Goal: Information Seeking & Learning: Learn about a topic

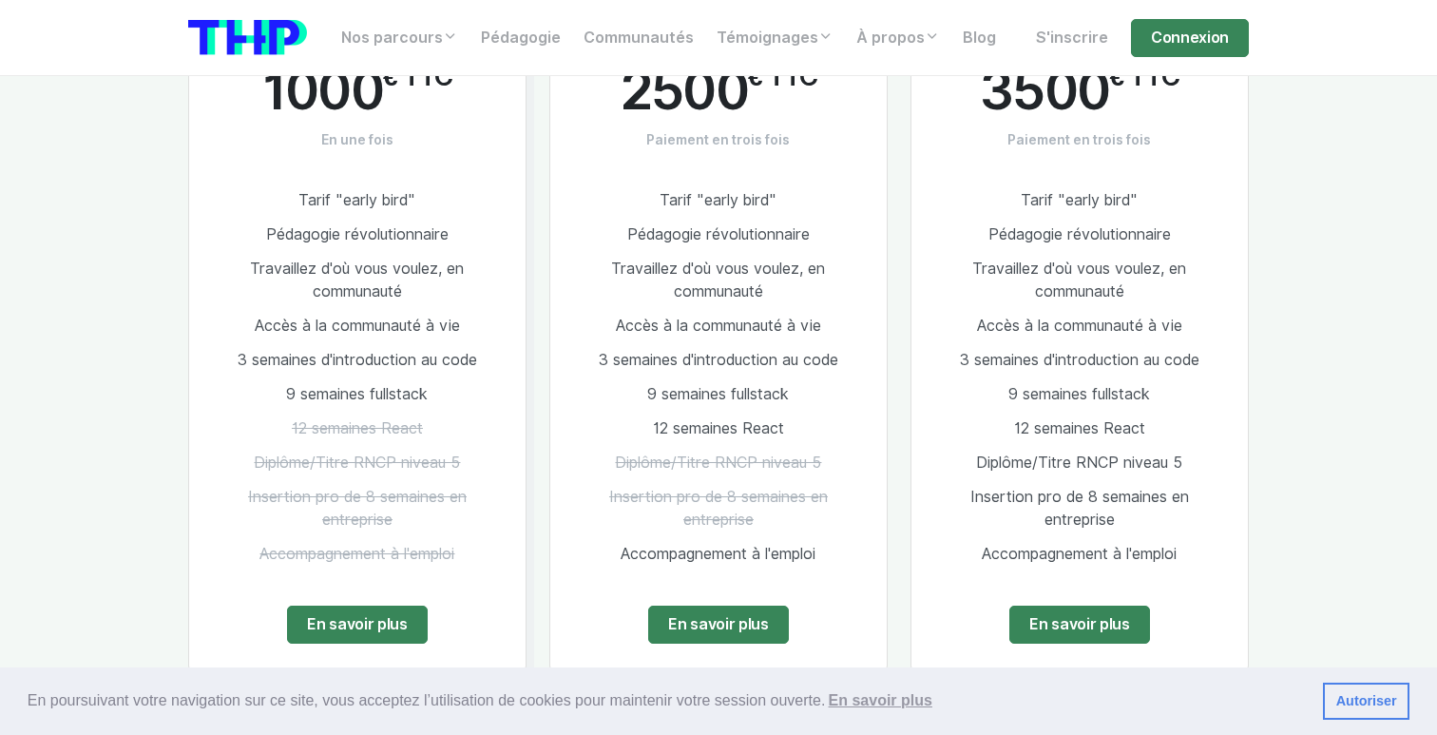
scroll to position [3738, 0]
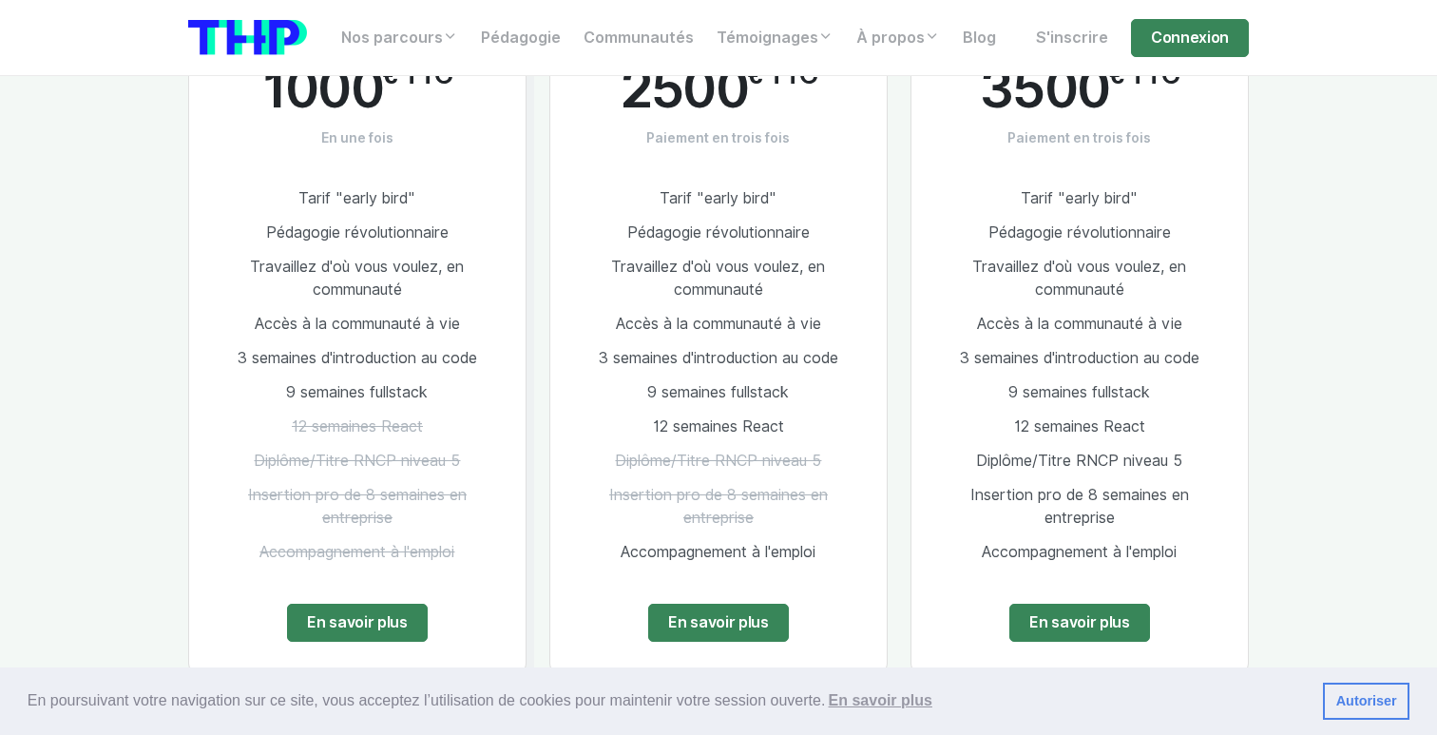
click at [538, 252] on div "Développeur 2500 € TTC Paiement en trois fois Tarif "early bird" Pédagogie révo…" at bounding box center [718, 334] width 361 height 723
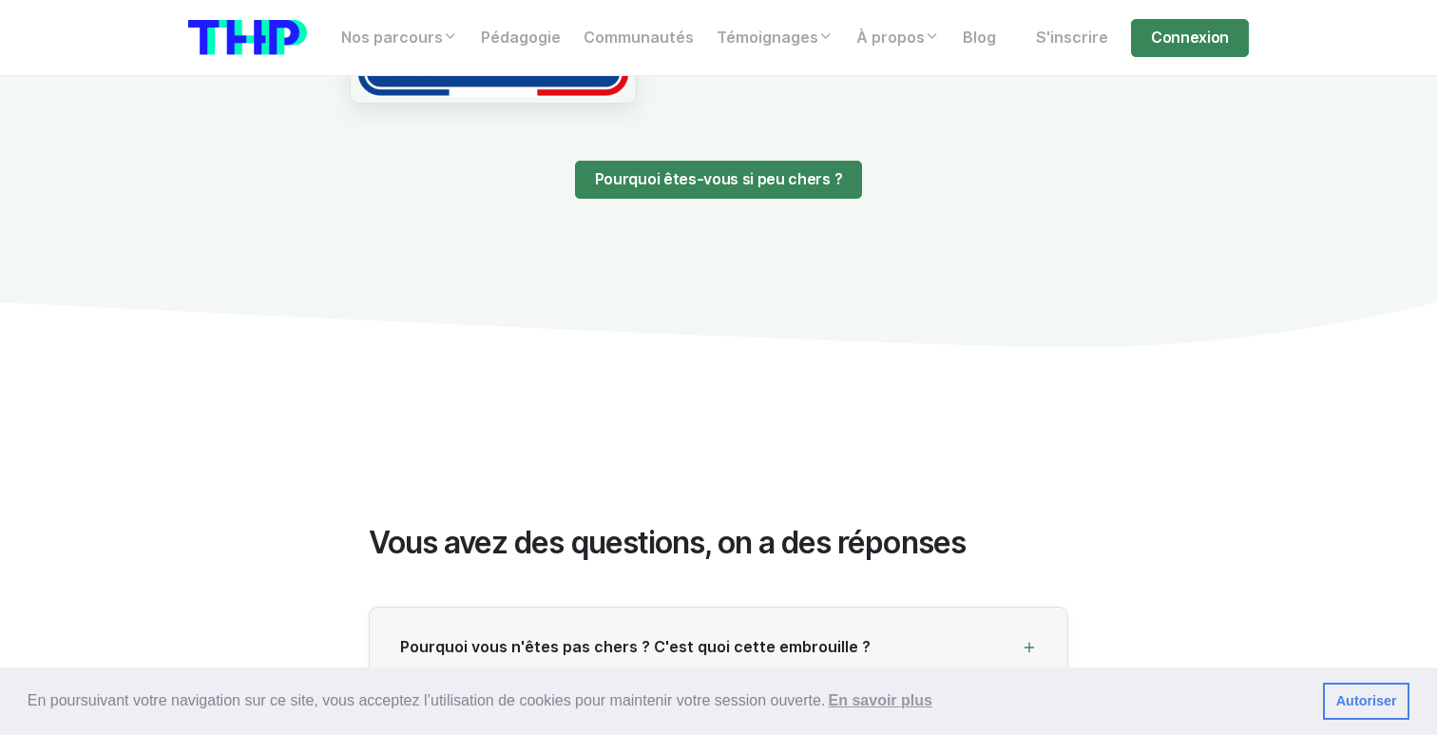
scroll to position [4694, 0]
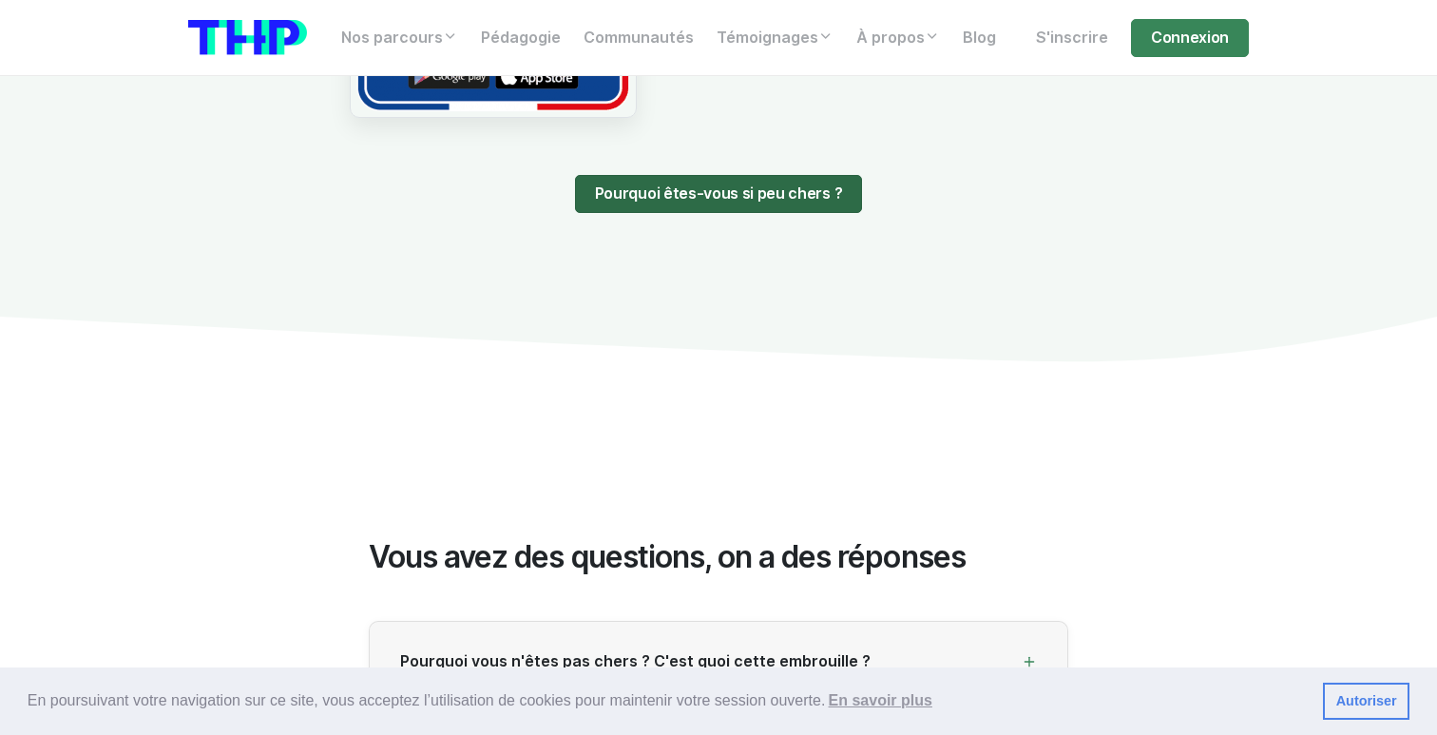
click at [641, 178] on link "Pourquoi êtes-vous si peu chers ?" at bounding box center [718, 194] width 287 height 38
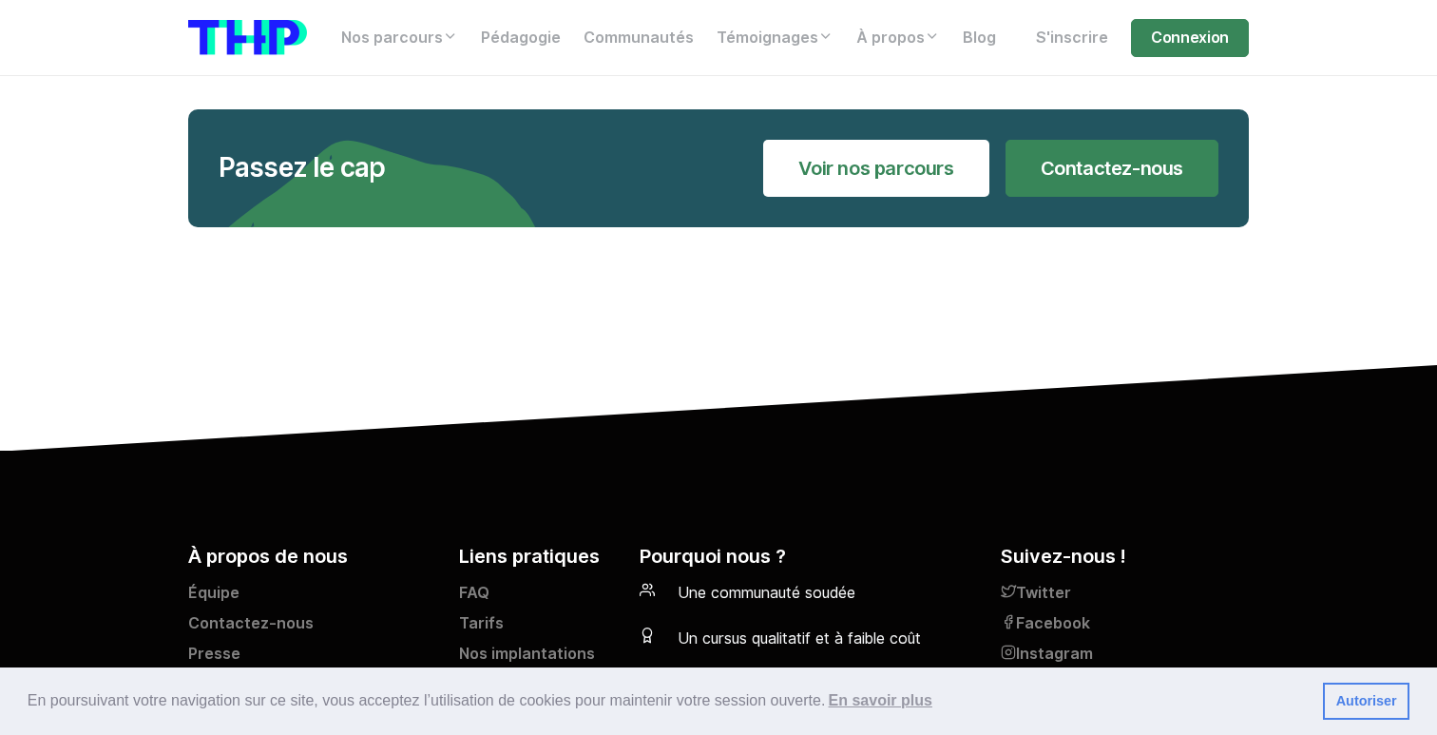
scroll to position [3914, 0]
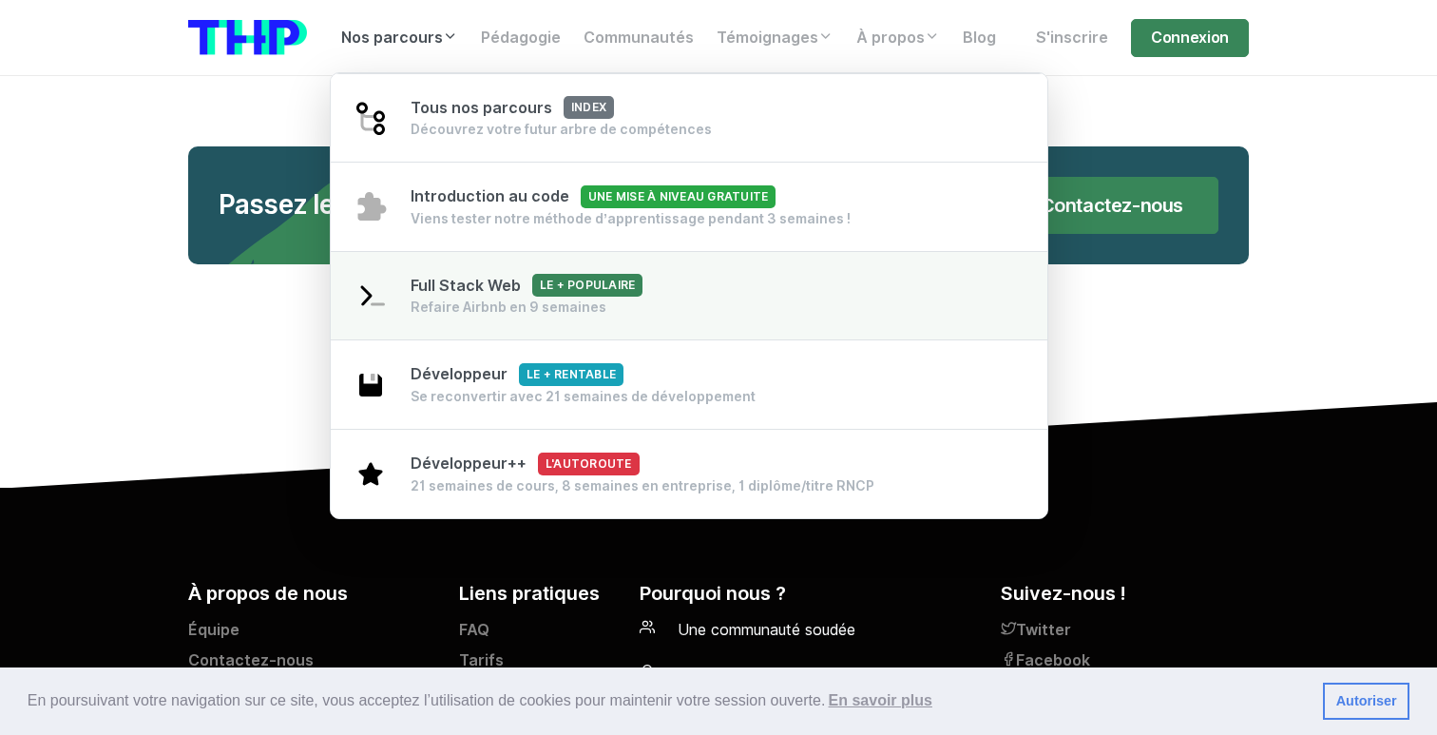
click at [493, 276] on div "Full Stack Web Le + populaire Refaire Airbnb en 9 semaines" at bounding box center [527, 296] width 232 height 43
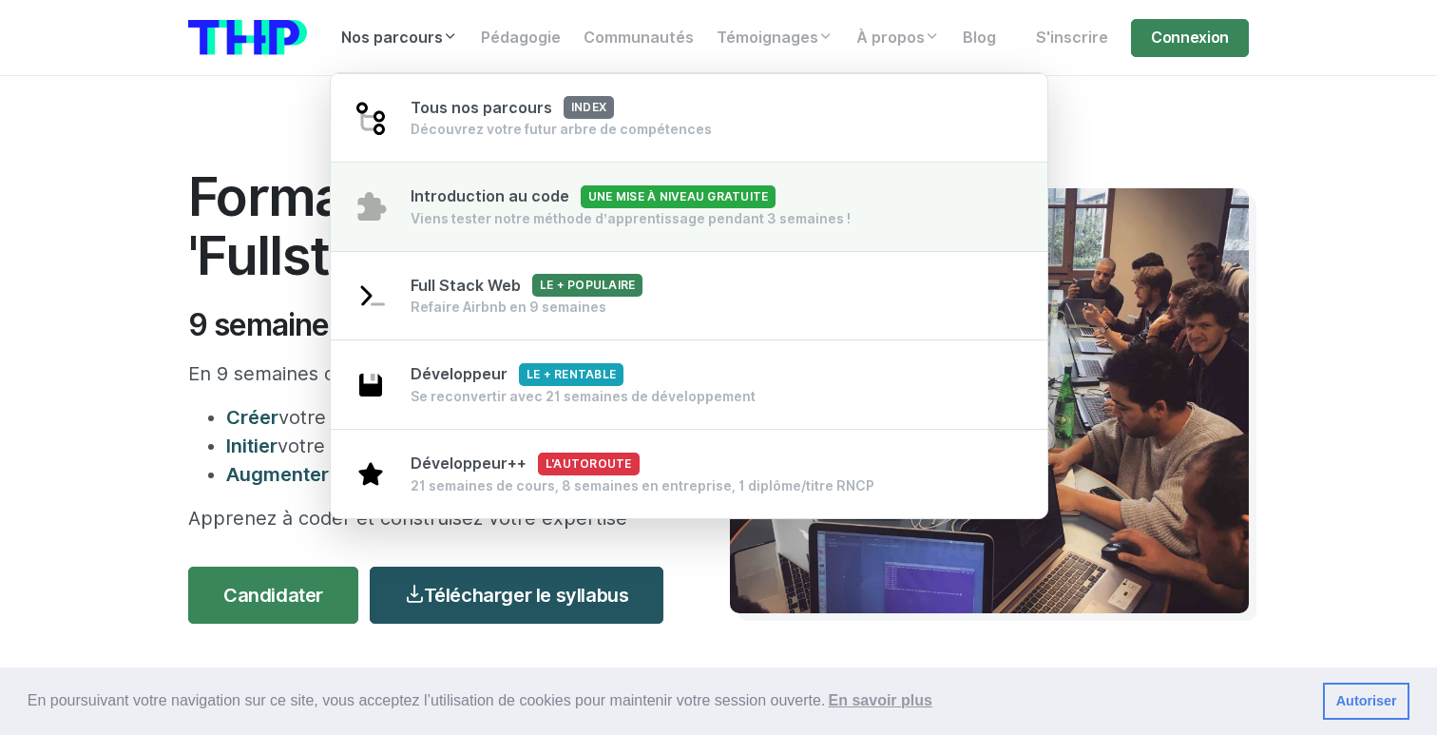
click at [440, 202] on span "Introduction au code Une mise à niveau gratuite" at bounding box center [593, 196] width 365 height 18
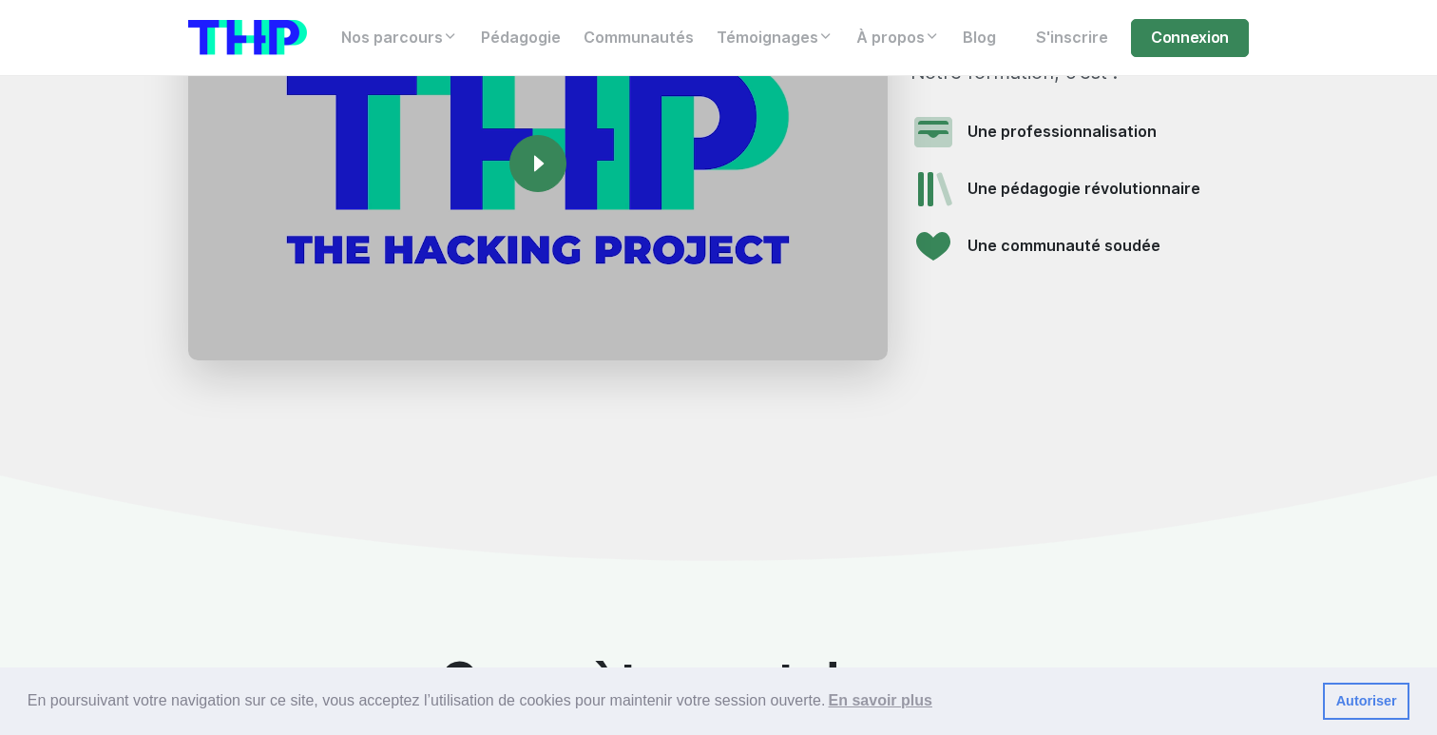
scroll to position [1962, 0]
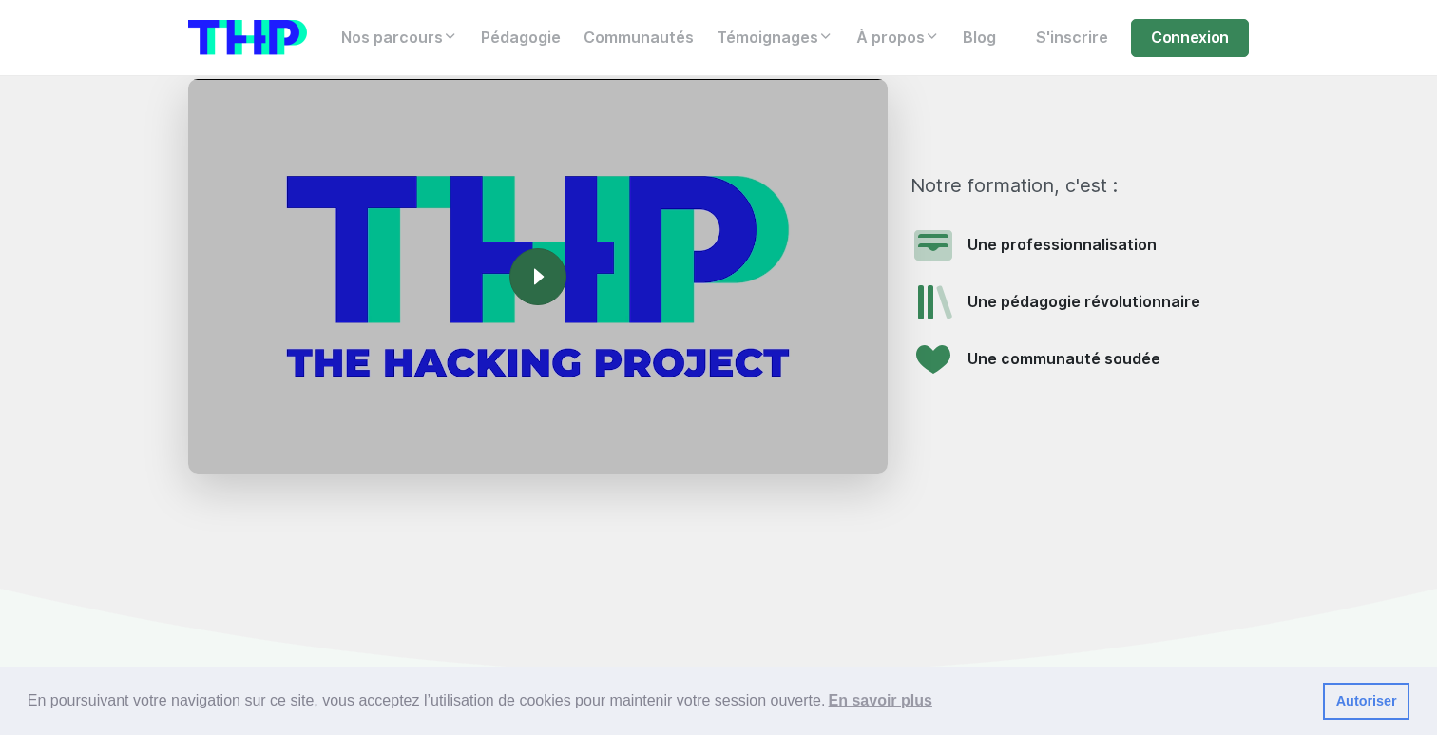
click at [511, 277] on link "Icon For Play" at bounding box center [538, 276] width 57 height 57
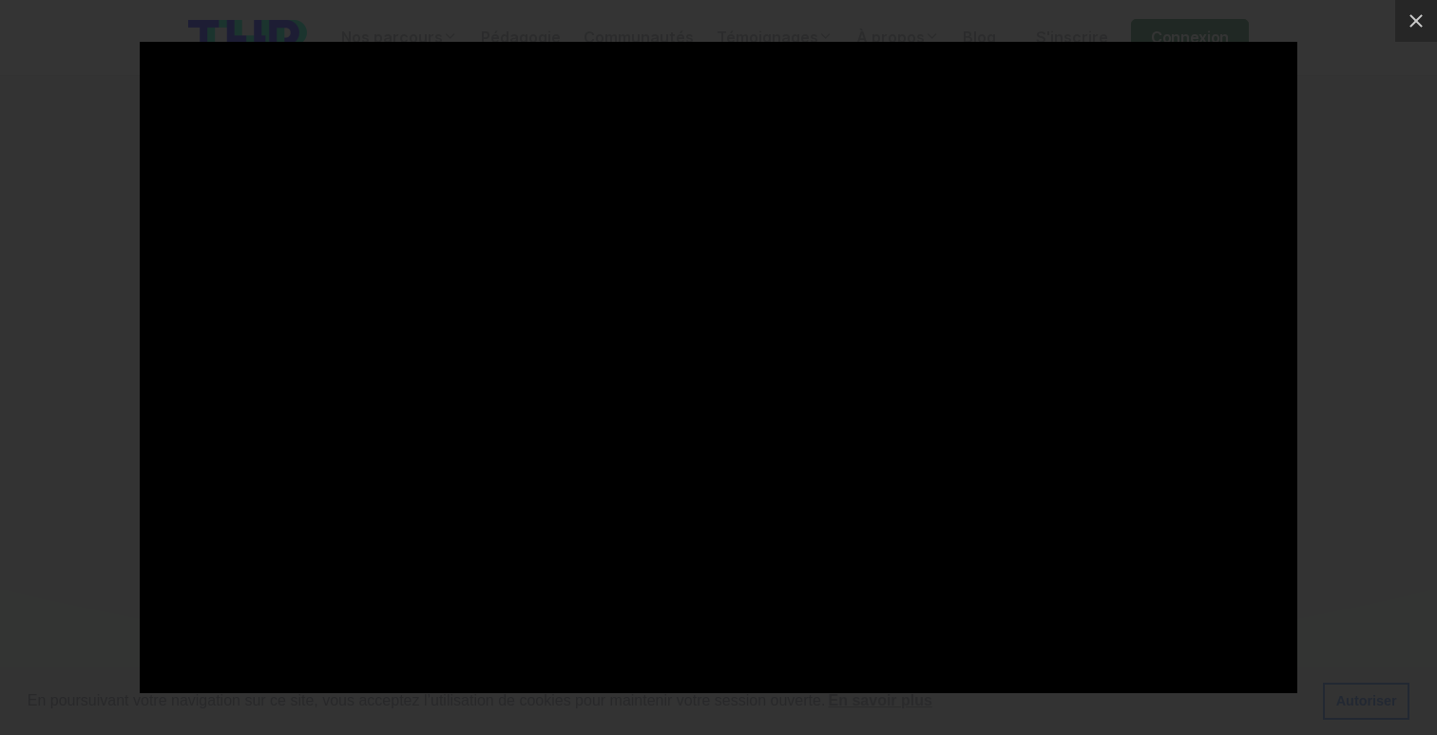
click at [106, 338] on div at bounding box center [718, 367] width 1437 height 735
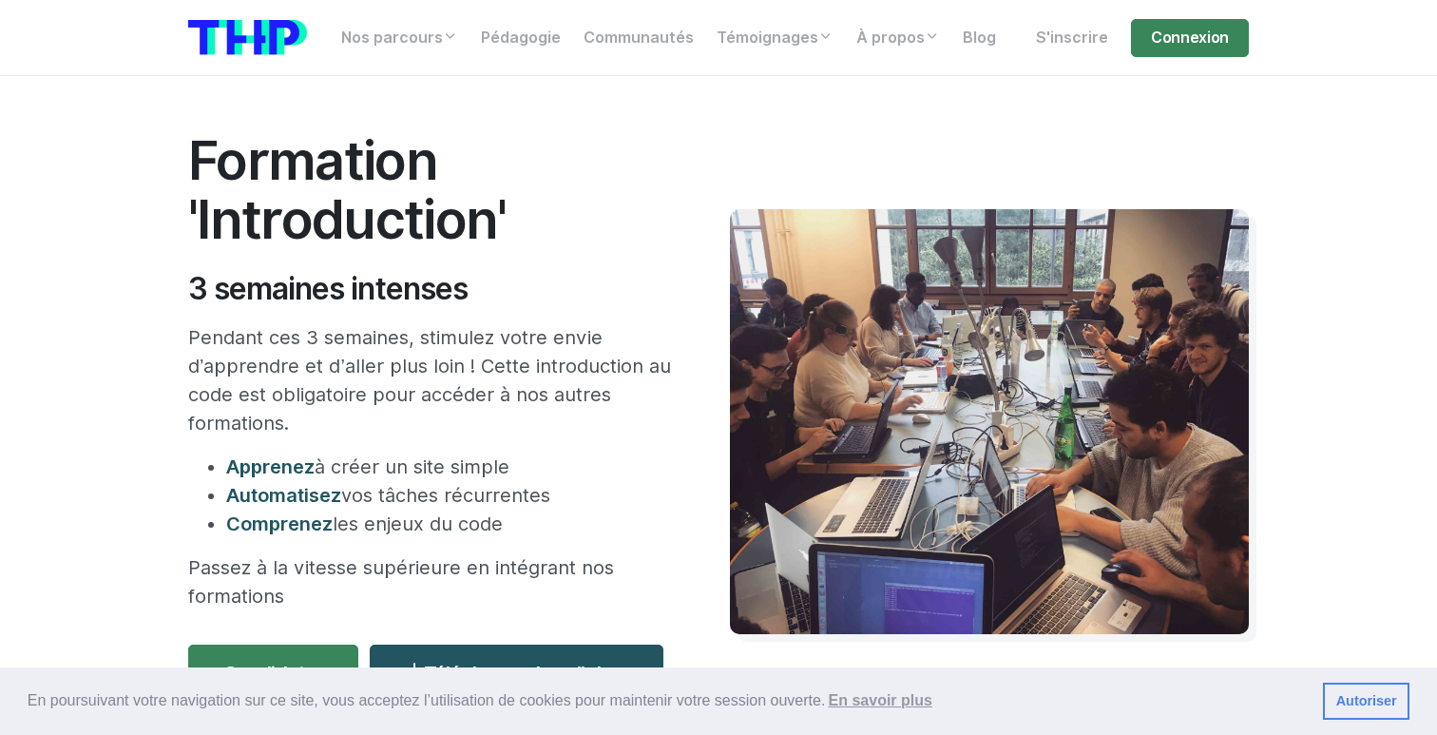
scroll to position [0, 0]
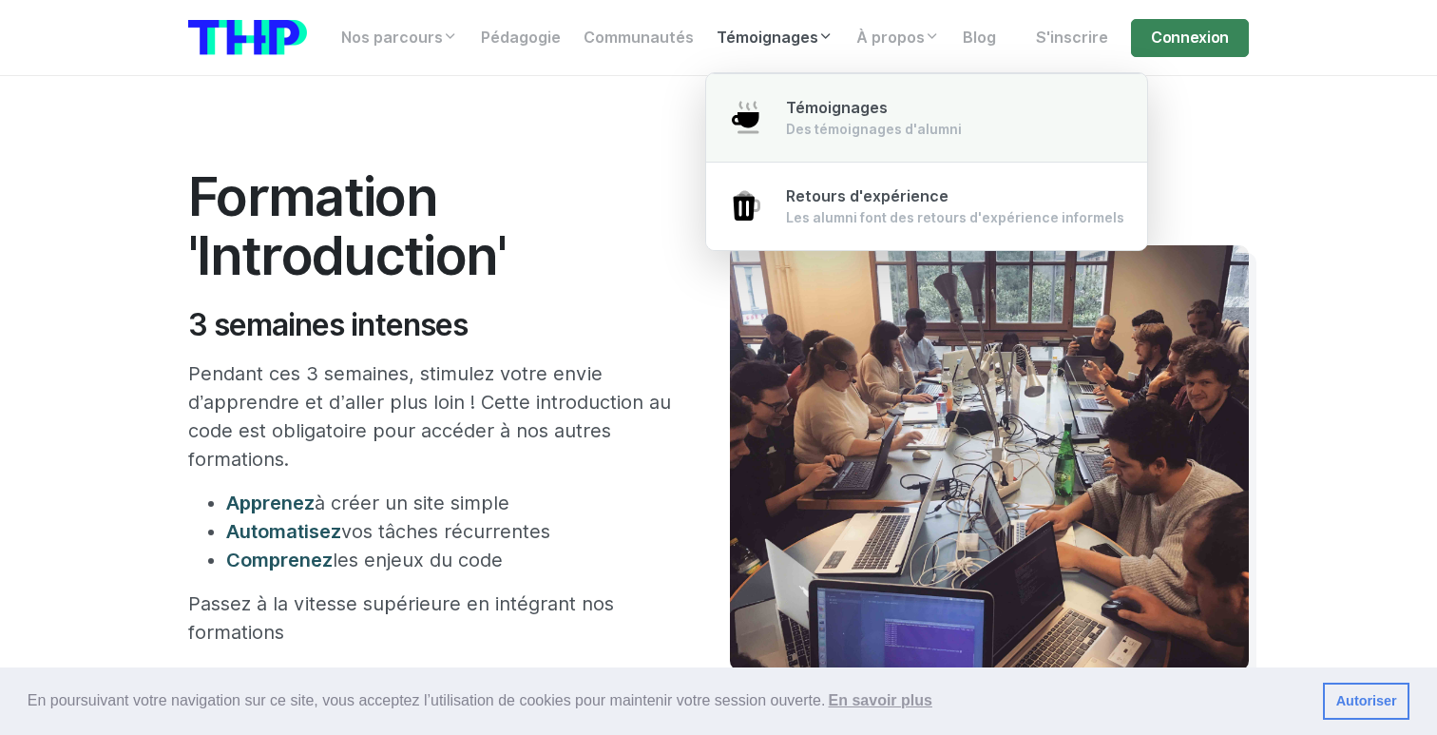
click at [804, 120] on div "Des témoignages d'alumni" at bounding box center [874, 129] width 176 height 19
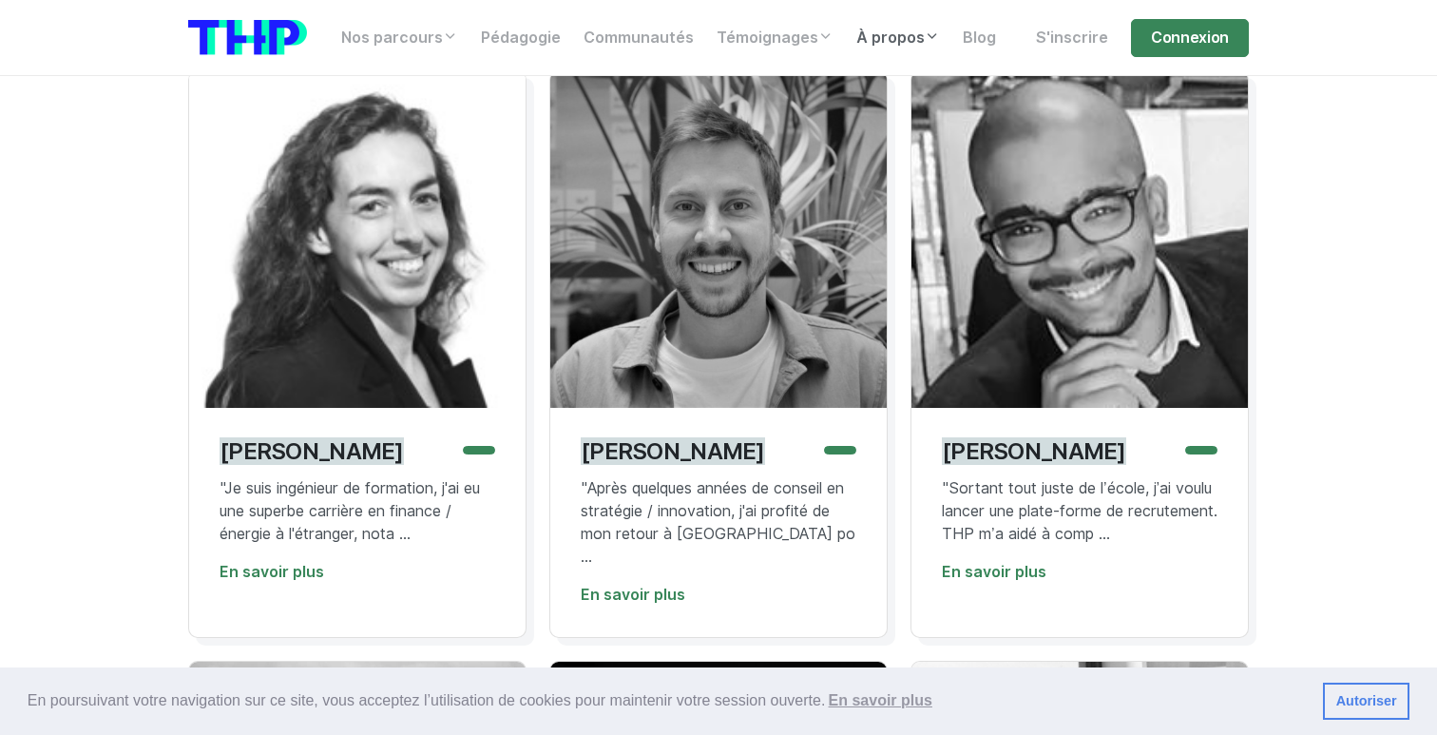
scroll to position [3856, 0]
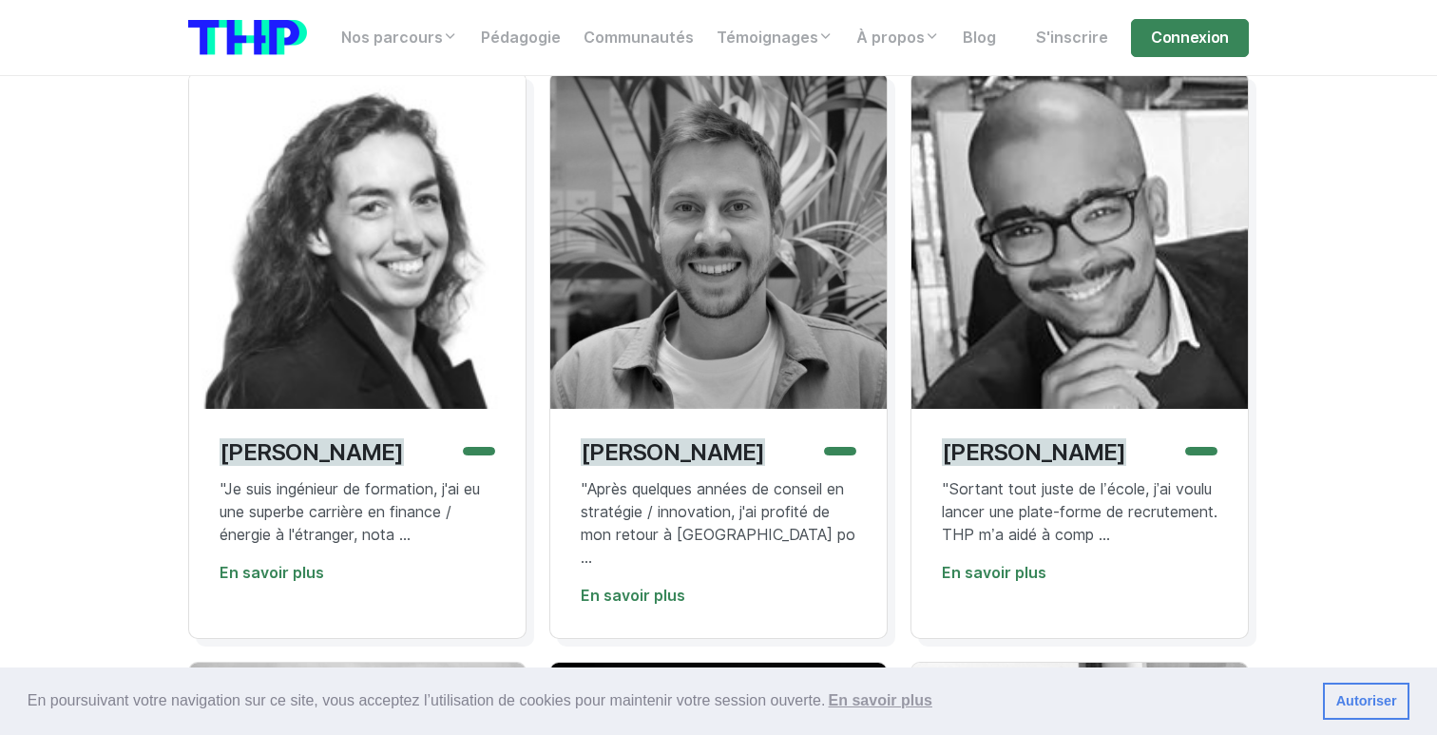
click at [331, 278] on img at bounding box center [357, 240] width 337 height 337
click at [295, 582] on link "En savoir plus" at bounding box center [272, 573] width 105 height 18
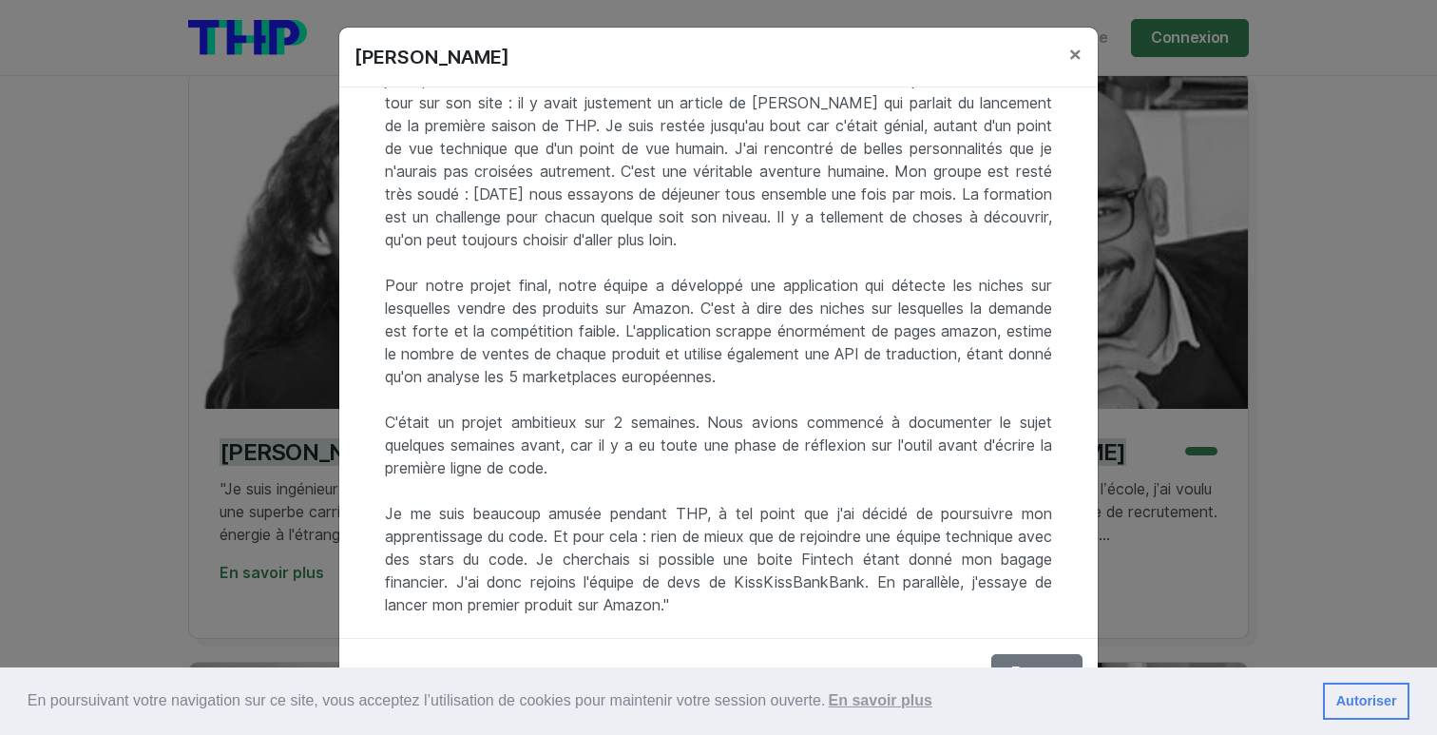
scroll to position [317, 0]
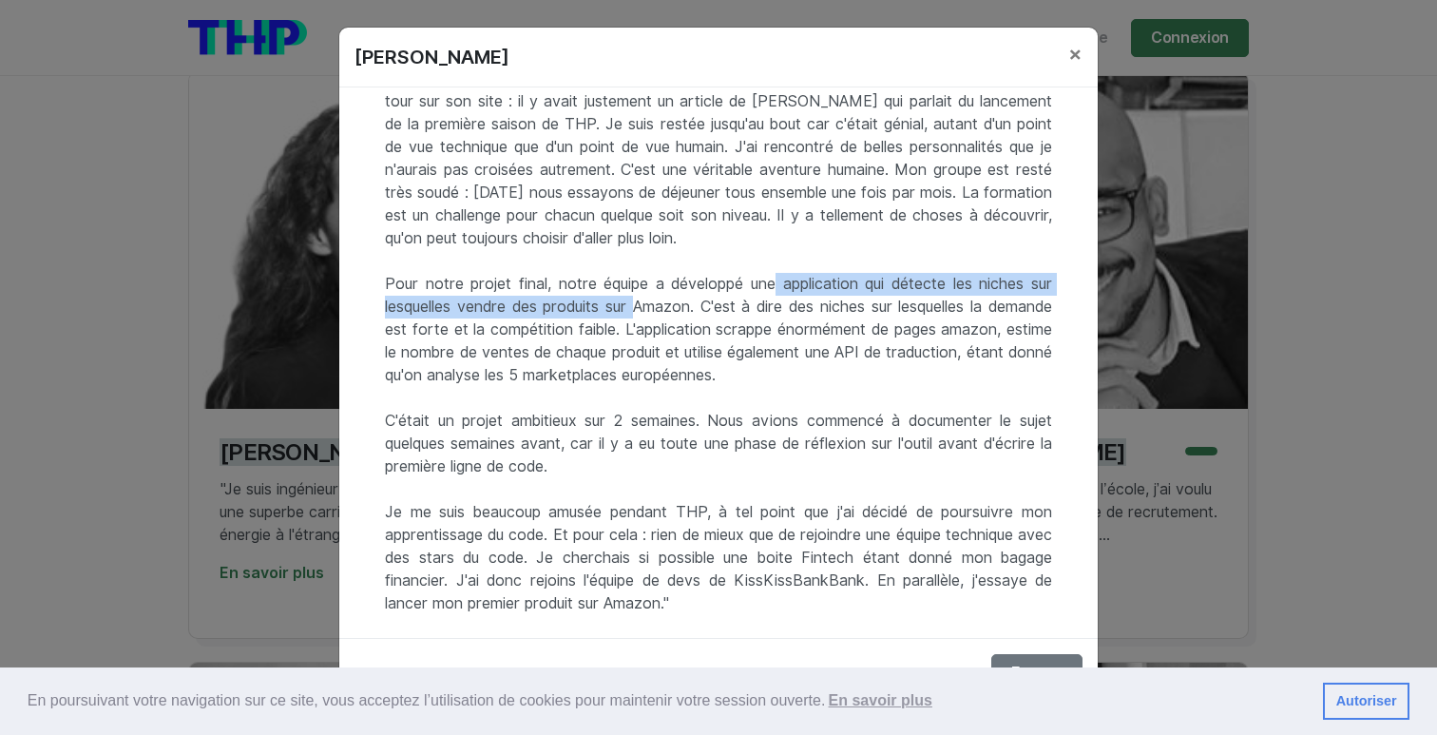
drag, startPoint x: 767, startPoint y: 261, endPoint x: 651, endPoint y: 289, distance: 119.2
click at [651, 289] on div ""Je suis ingénieur de formation, j'ai eu une superbe carrière en finance / éner…" at bounding box center [718, 362] width 759 height 550
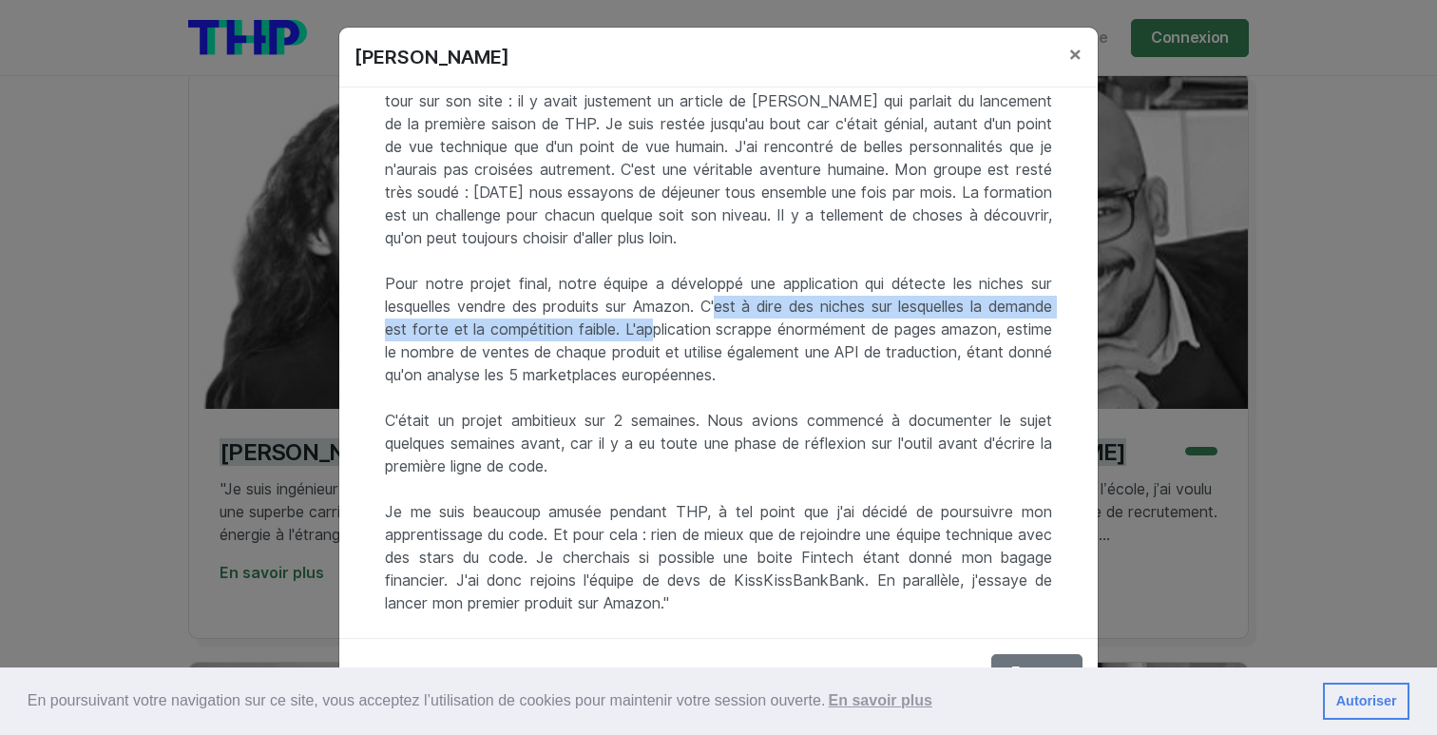
drag, startPoint x: 742, startPoint y: 284, endPoint x: 742, endPoint y: 314, distance: 29.5
click at [742, 314] on div ""Je suis ingénieur de formation, j'ai eu une superbe carrière en finance / éner…" at bounding box center [718, 362] width 759 height 550
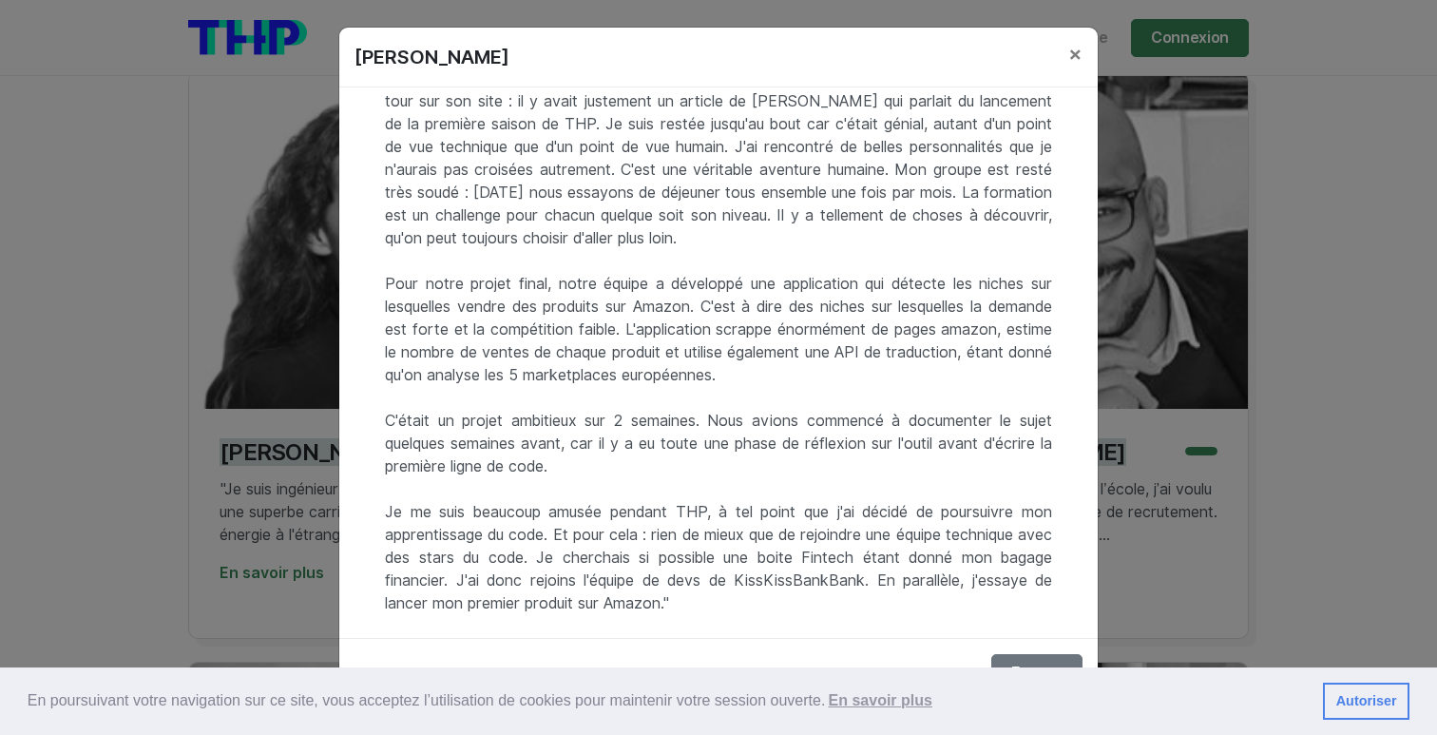
click at [746, 307] on div ""Je suis ingénieur de formation, j'ai eu une superbe carrière en finance / éner…" at bounding box center [718, 362] width 759 height 550
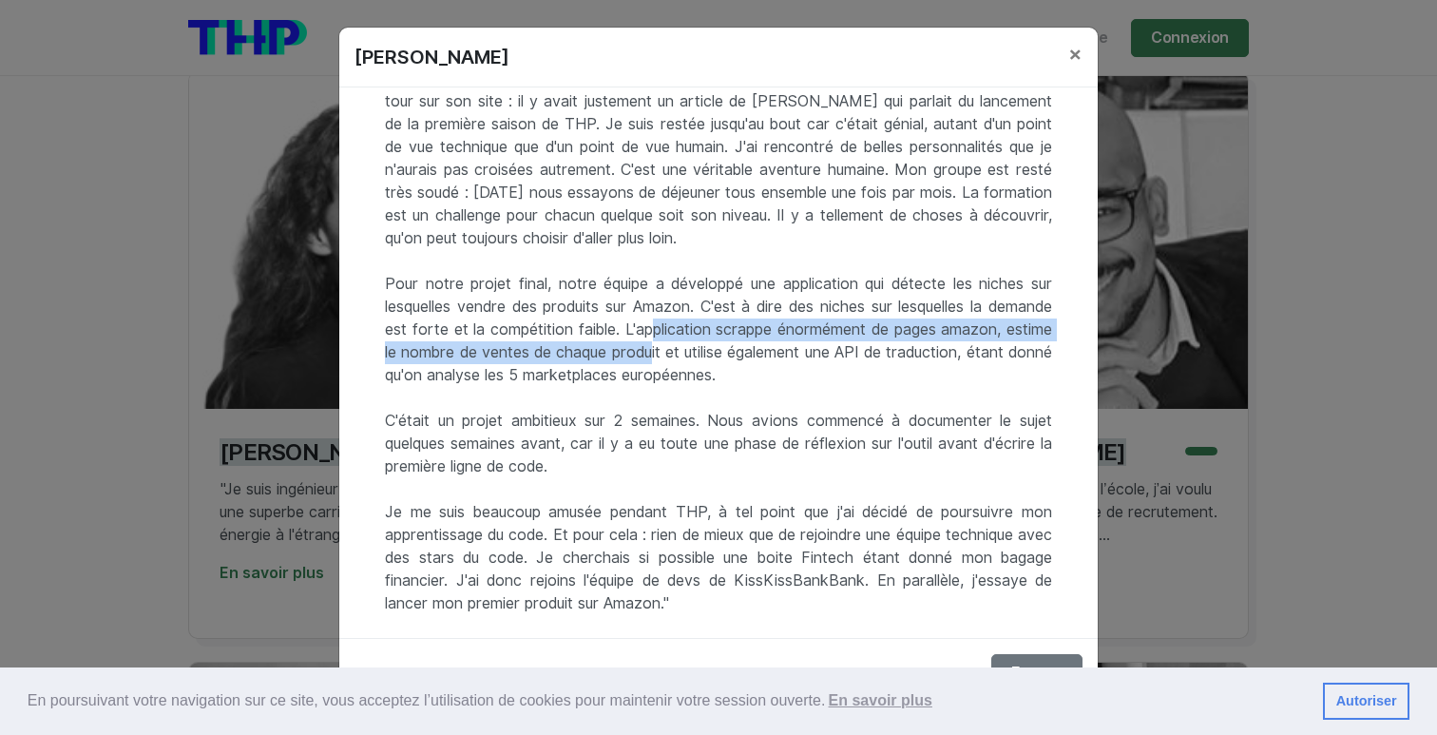
drag, startPoint x: 751, startPoint y: 307, endPoint x: 787, endPoint y: 331, distance: 43.2
click at [787, 331] on div ""Je suis ingénieur de formation, j'ai eu une superbe carrière en finance / éner…" at bounding box center [718, 362] width 759 height 550
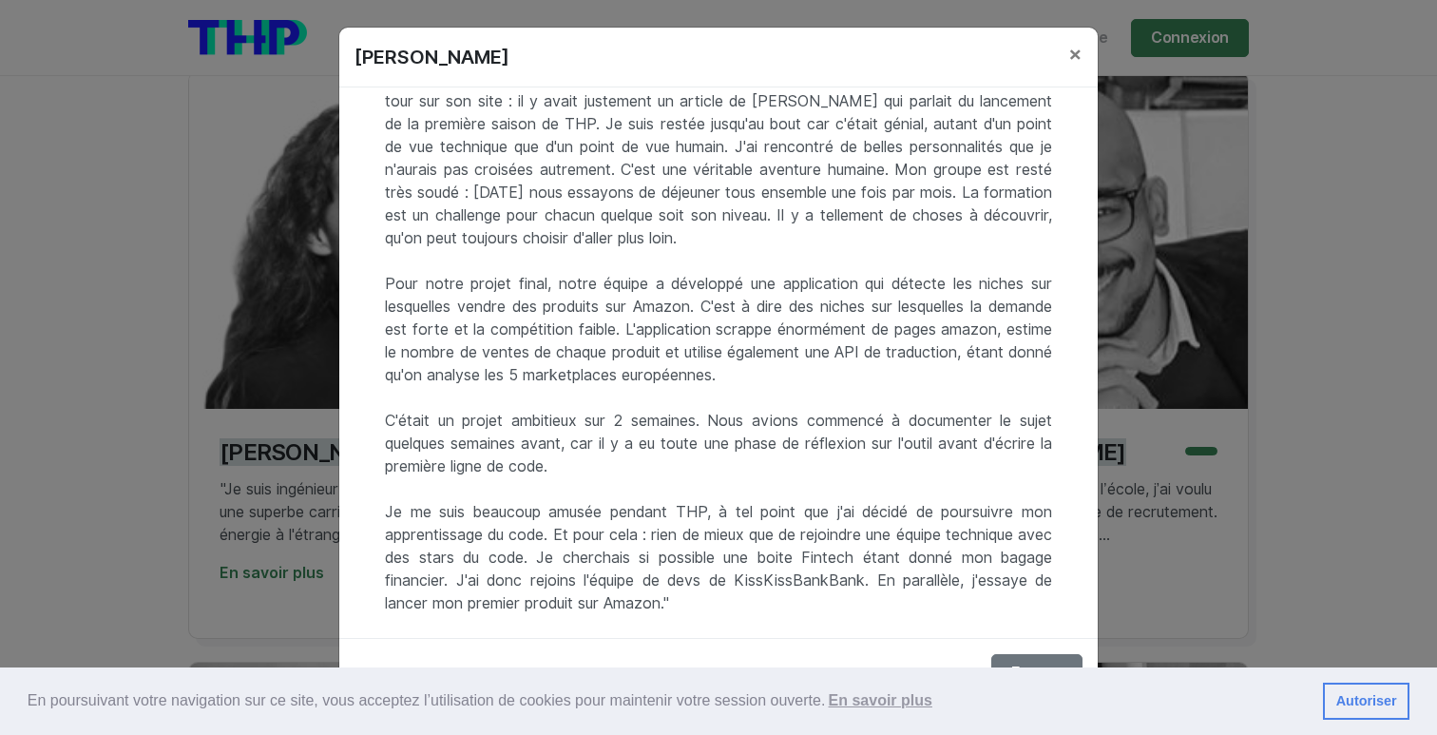
click at [811, 332] on div ""Je suis ingénieur de formation, j'ai eu une superbe carrière en finance / éner…" at bounding box center [718, 362] width 759 height 550
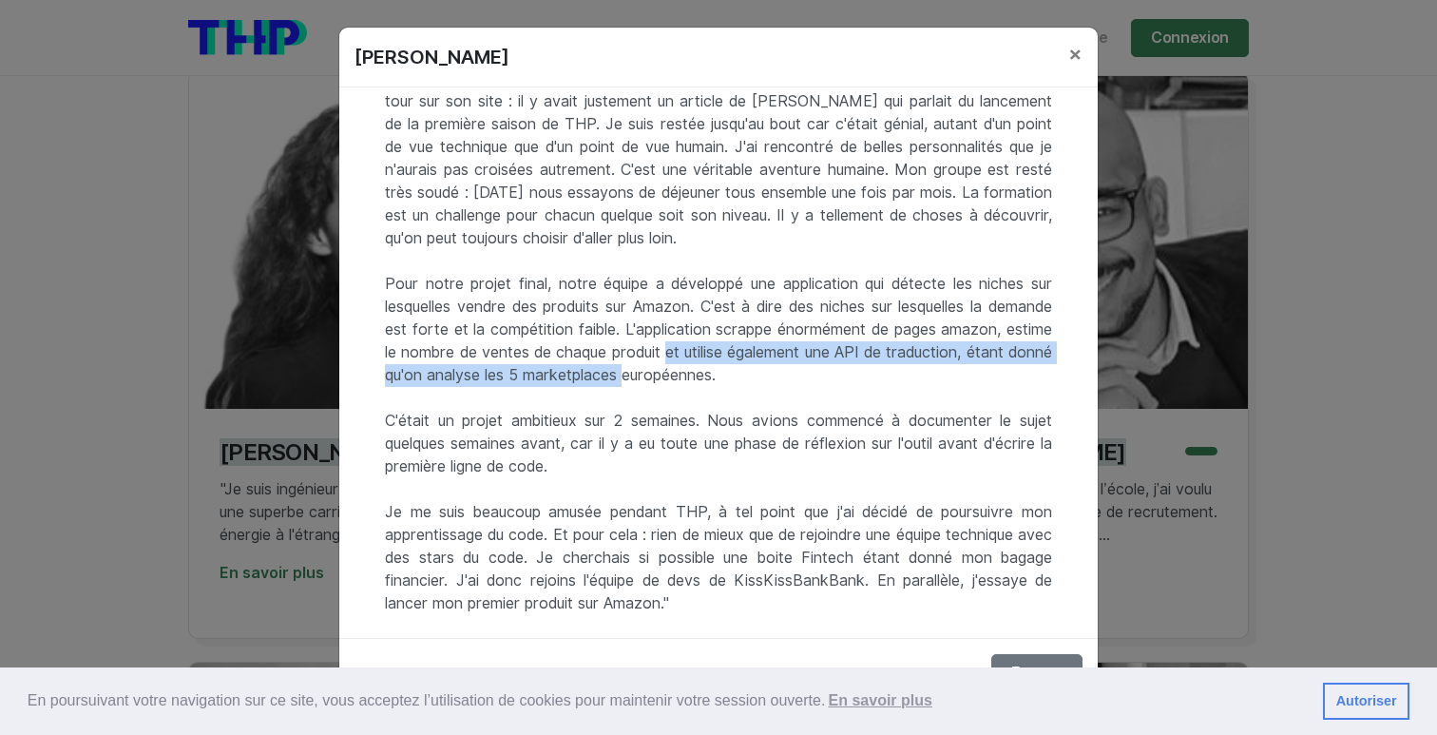
drag, startPoint x: 811, startPoint y: 332, endPoint x: 770, endPoint y: 348, distance: 44.0
click at [770, 348] on div ""Je suis ingénieur de formation, j'ai eu une superbe carrière en finance / éner…" at bounding box center [718, 362] width 759 height 550
click at [736, 353] on div ""Je suis ingénieur de formation, j'ai eu une superbe carrière en finance / éner…" at bounding box center [718, 362] width 759 height 550
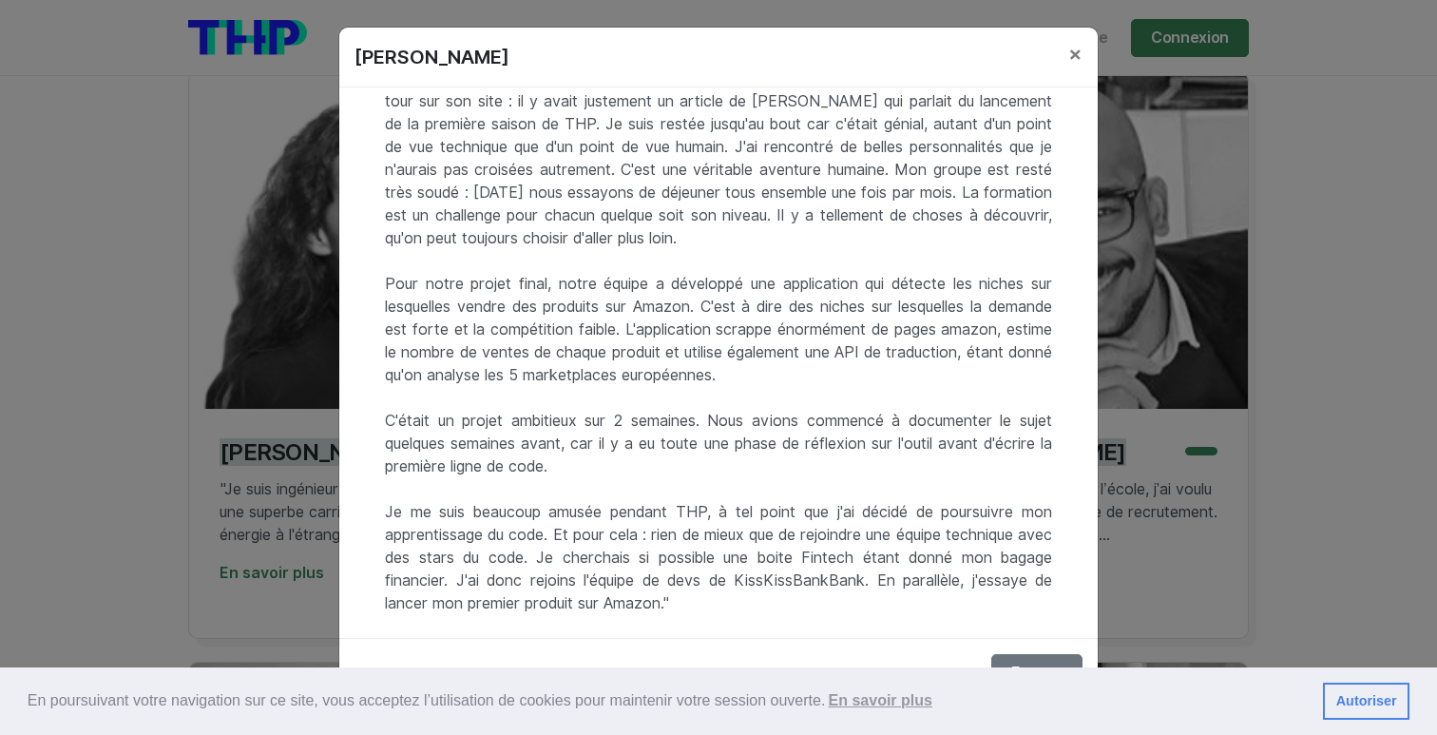
drag, startPoint x: 705, startPoint y: 395, endPoint x: 699, endPoint y: 434, distance: 38.6
click at [699, 434] on div ""Je suis ingénieur de formation, j'ai eu une superbe carrière en finance / éner…" at bounding box center [718, 362] width 759 height 550
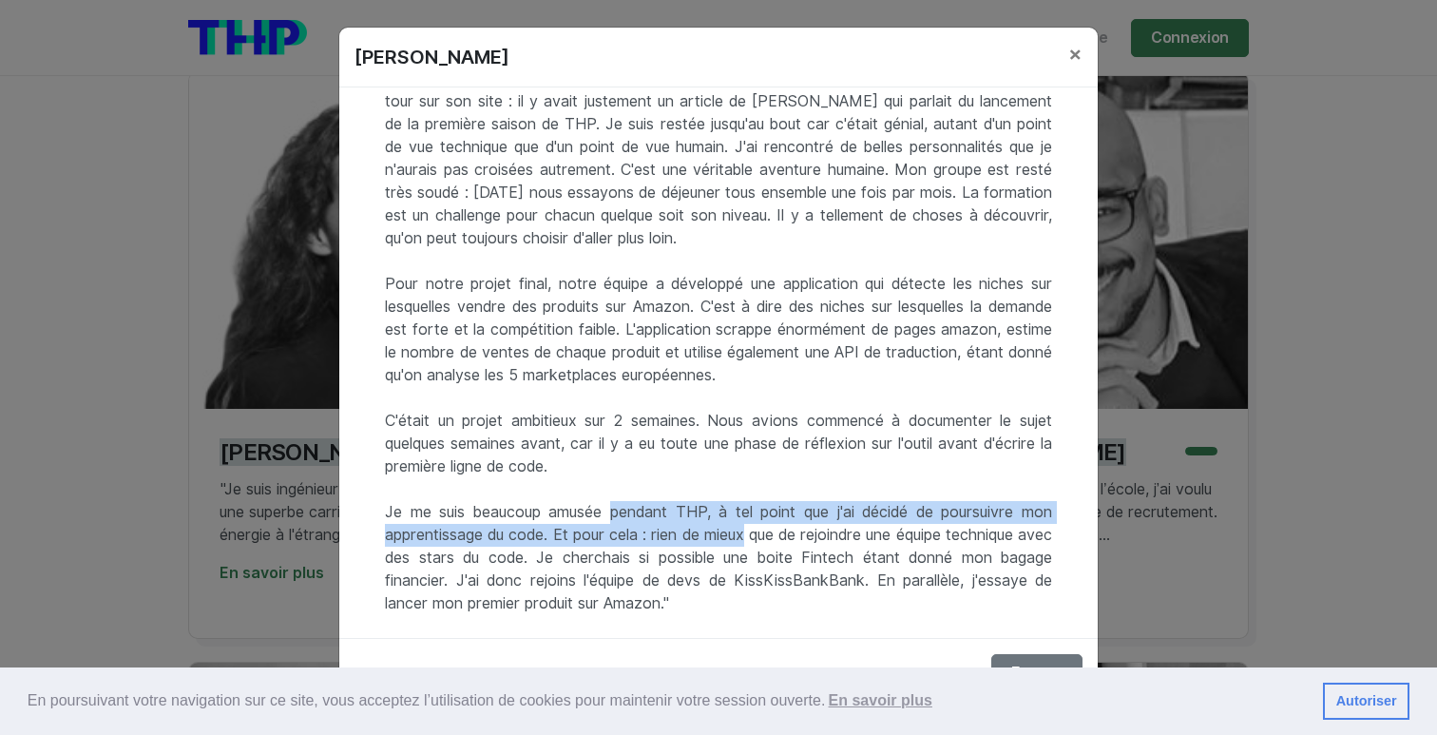
drag, startPoint x: 606, startPoint y: 485, endPoint x: 754, endPoint y: 504, distance: 149.5
click at [756, 504] on div ""Je suis ingénieur de formation, j'ai eu une superbe carrière en finance / éner…" at bounding box center [718, 362] width 759 height 550
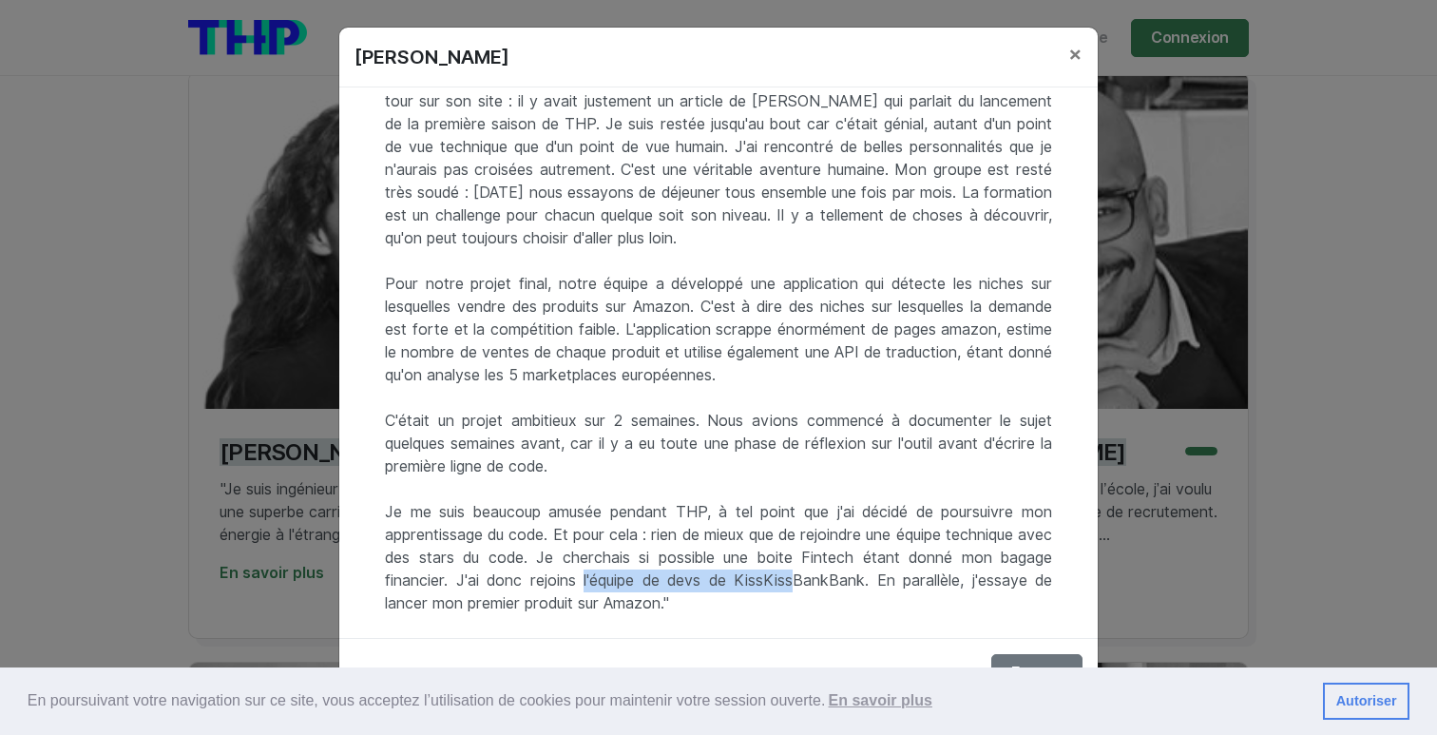
drag, startPoint x: 576, startPoint y: 553, endPoint x: 784, endPoint y: 552, distance: 208.2
click at [786, 552] on div ""Je suis ingénieur de formation, j'ai eu une superbe carrière en finance / éner…" at bounding box center [718, 362] width 759 height 550
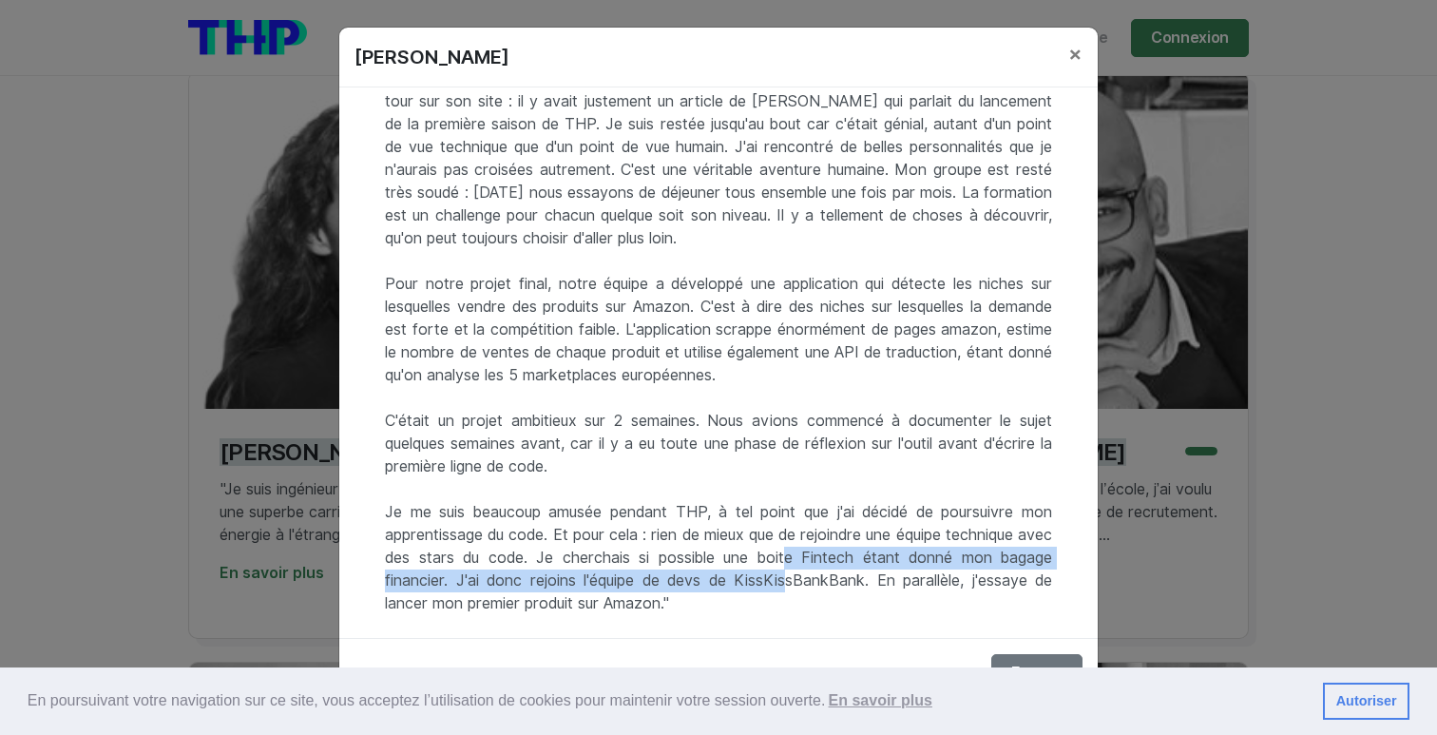
drag, startPoint x: 795, startPoint y: 533, endPoint x: 779, endPoint y: 568, distance: 37.8
click at [779, 568] on div ""Je suis ingénieur de formation, j'ai eu une superbe carrière en finance / éner…" at bounding box center [718, 362] width 759 height 550
click at [1073, 51] on span "×" at bounding box center [1076, 54] width 14 height 28
